Goal: Task Accomplishment & Management: Complete application form

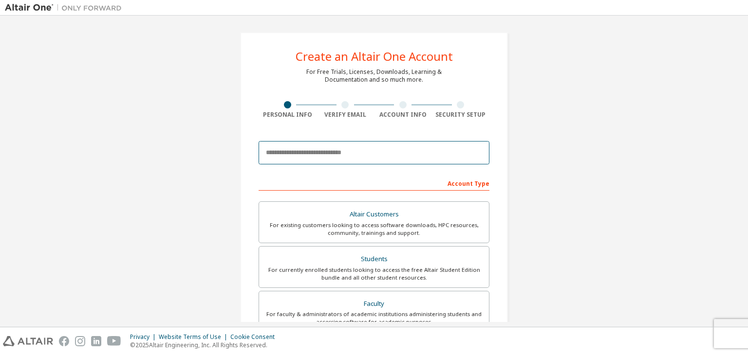
click at [312, 157] on input "email" at bounding box center [373, 152] width 231 height 23
type input "**********"
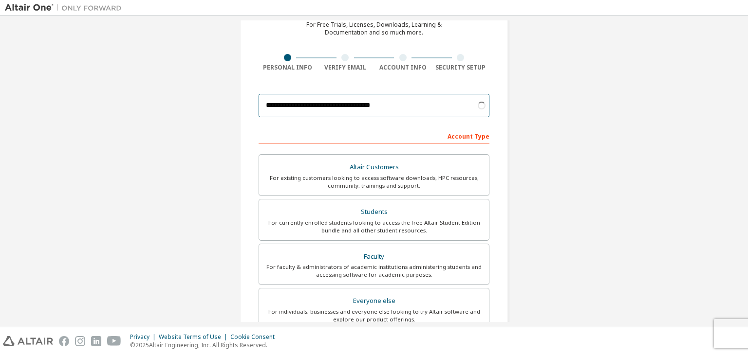
scroll to position [49, 0]
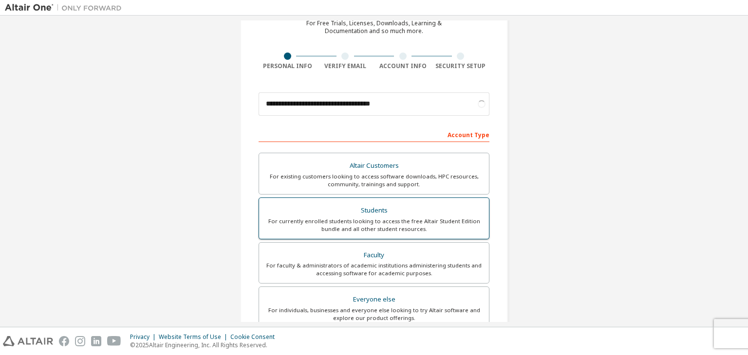
click at [389, 214] on div "Students" at bounding box center [374, 211] width 218 height 14
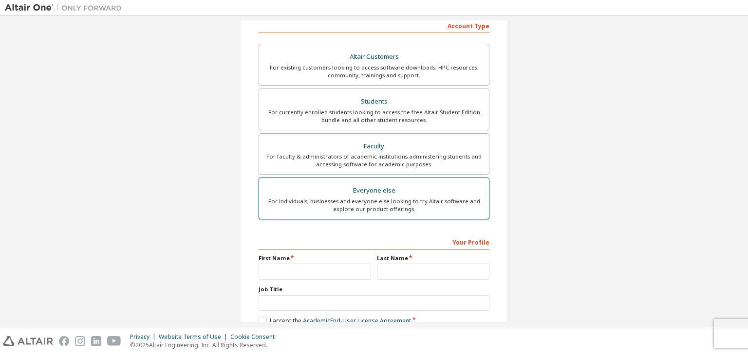
scroll to position [195, 0]
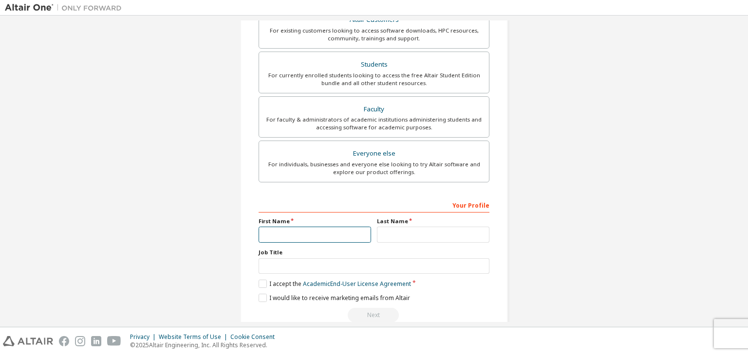
click at [316, 237] on input "text" at bounding box center [314, 235] width 112 height 16
type input "**********"
click at [399, 227] on input "text" at bounding box center [433, 235] width 112 height 16
type input "*"
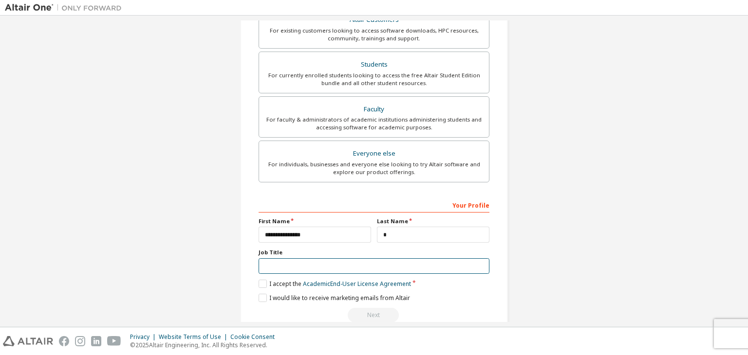
click at [287, 263] on input "text" at bounding box center [373, 266] width 231 height 16
type input "*******"
click at [259, 285] on label "I accept the Academic End-User License Agreement" at bounding box center [334, 284] width 152 height 8
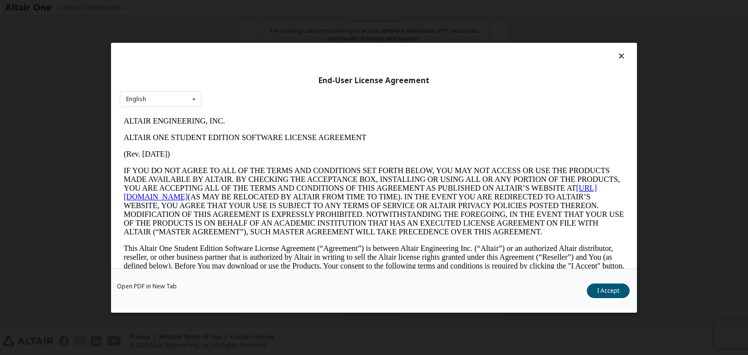
scroll to position [0, 0]
click at [617, 287] on button "I Accept" at bounding box center [608, 291] width 43 height 15
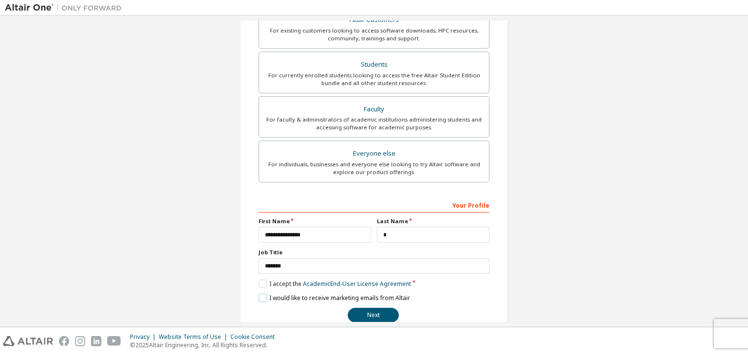
click at [263, 294] on label "I would like to receive marketing emails from Altair" at bounding box center [333, 298] width 151 height 8
click at [261, 300] on label "I would like to receive marketing emails from Altair" at bounding box center [333, 298] width 151 height 8
click at [367, 308] on button "Next" at bounding box center [373, 315] width 51 height 15
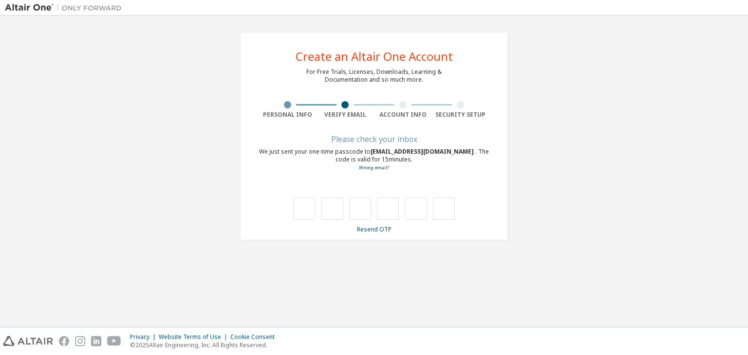
type input "*"
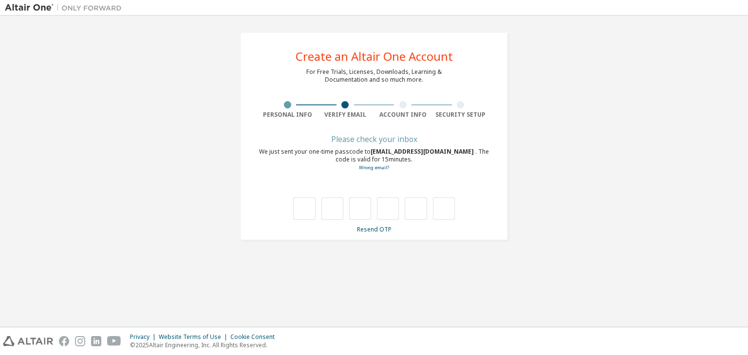
type input "*"
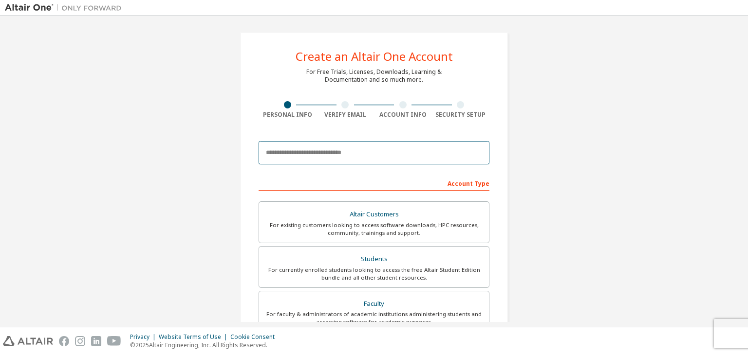
click at [321, 154] on input "email" at bounding box center [373, 152] width 231 height 23
type input "**********"
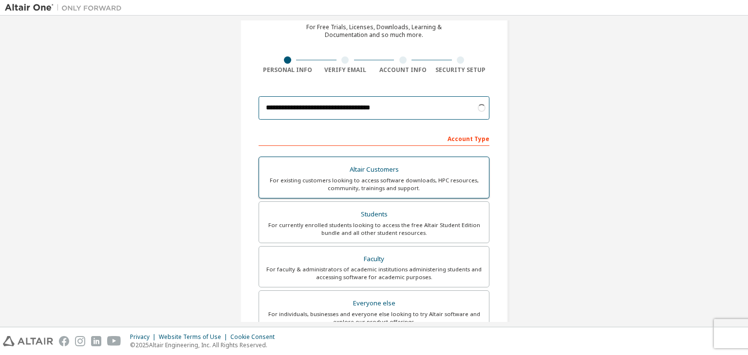
scroll to position [49, 0]
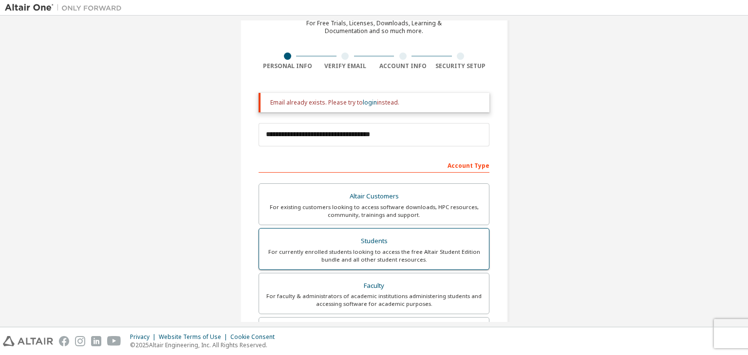
click at [365, 240] on div "Students" at bounding box center [374, 242] width 218 height 14
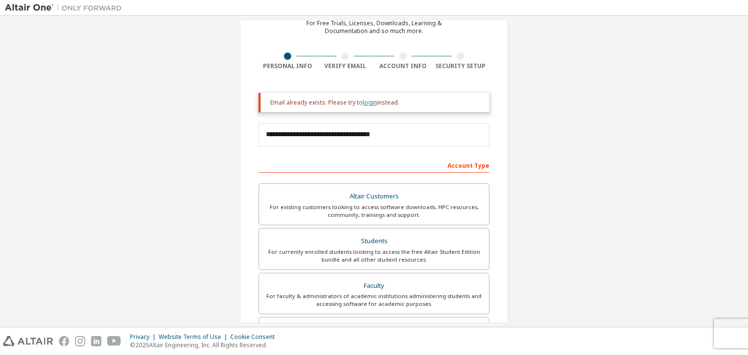
click at [368, 100] on link "login" at bounding box center [370, 102] width 14 height 8
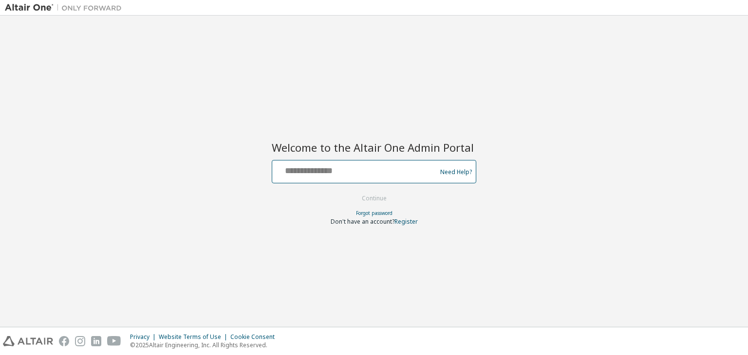
click at [352, 170] on input "text" at bounding box center [355, 170] width 159 height 14
type input "**********"
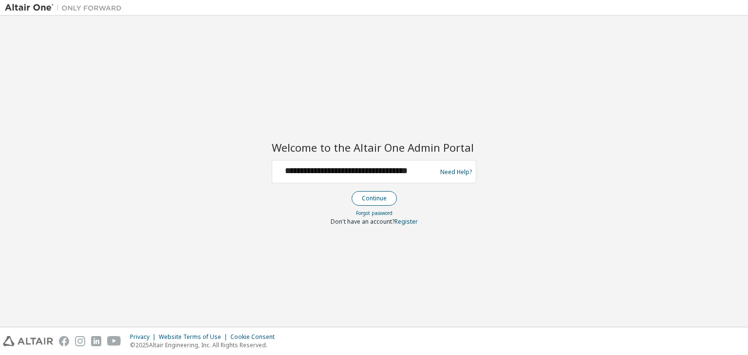
click at [376, 193] on button "Continue" at bounding box center [373, 198] width 45 height 15
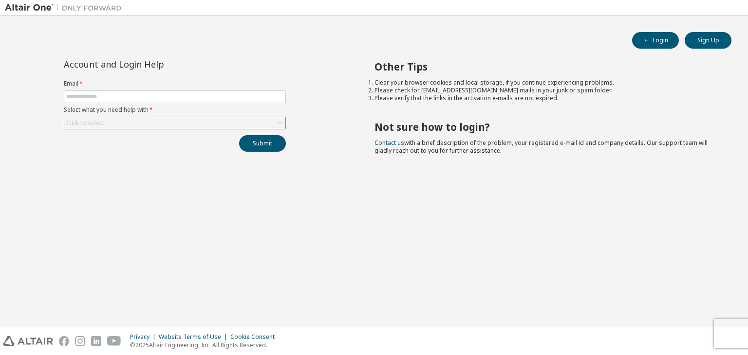
click at [173, 123] on div "Click to select" at bounding box center [174, 123] width 221 height 12
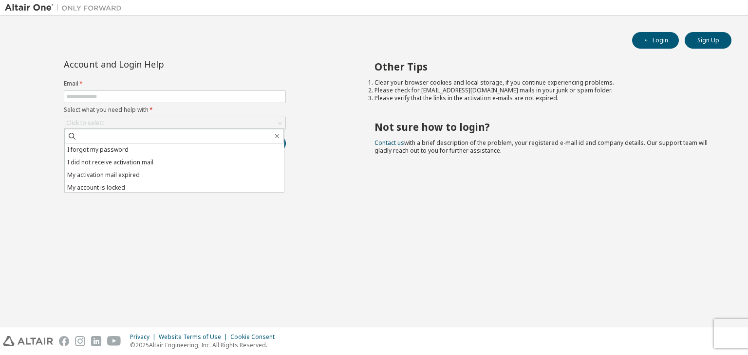
click at [111, 35] on div "Login Sign Up" at bounding box center [374, 40] width 715 height 17
